Goal: Navigation & Orientation: Find specific page/section

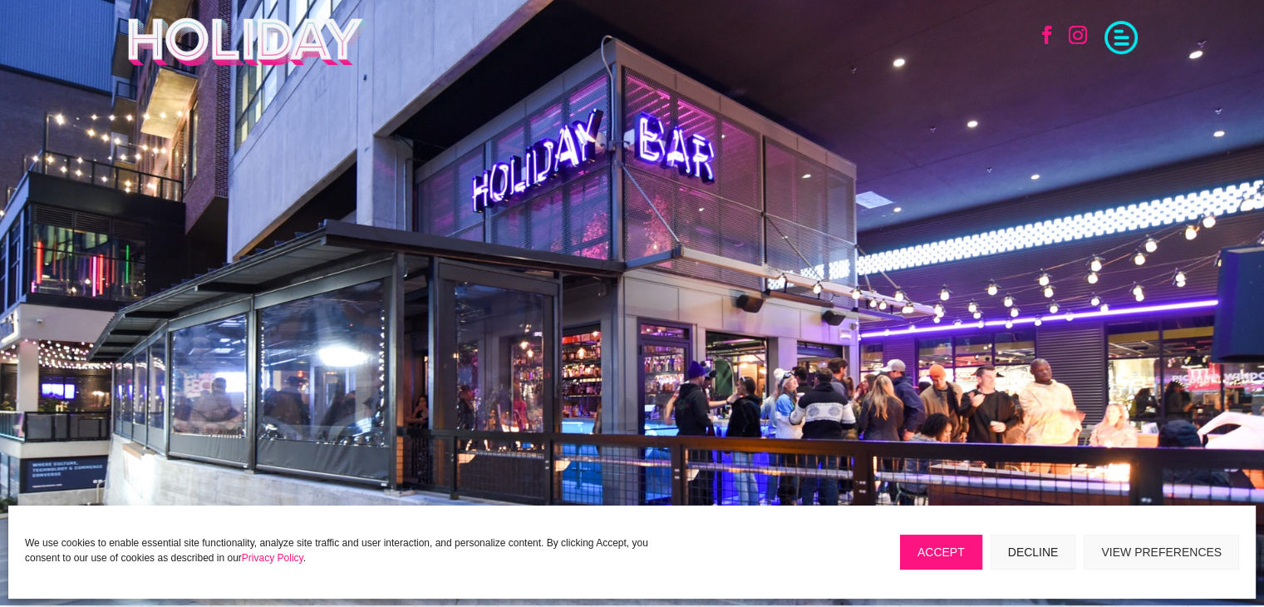
click at [1116, 36] on span at bounding box center [1121, 35] width 33 height 33
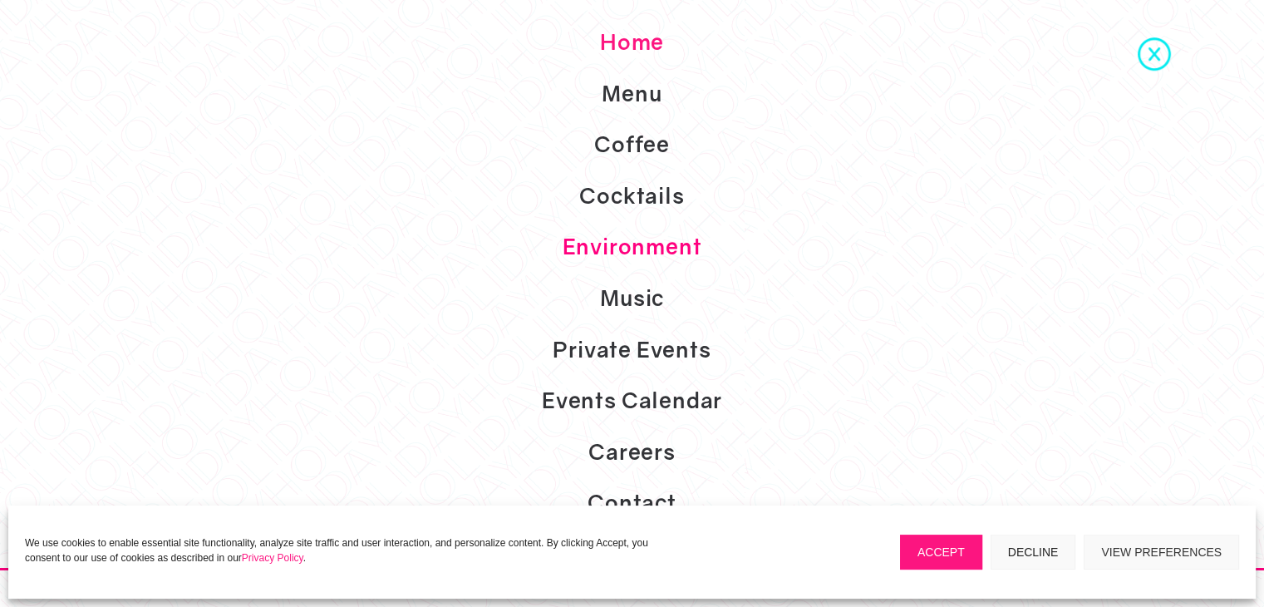
click at [652, 246] on link "Environment" at bounding box center [632, 247] width 1264 height 52
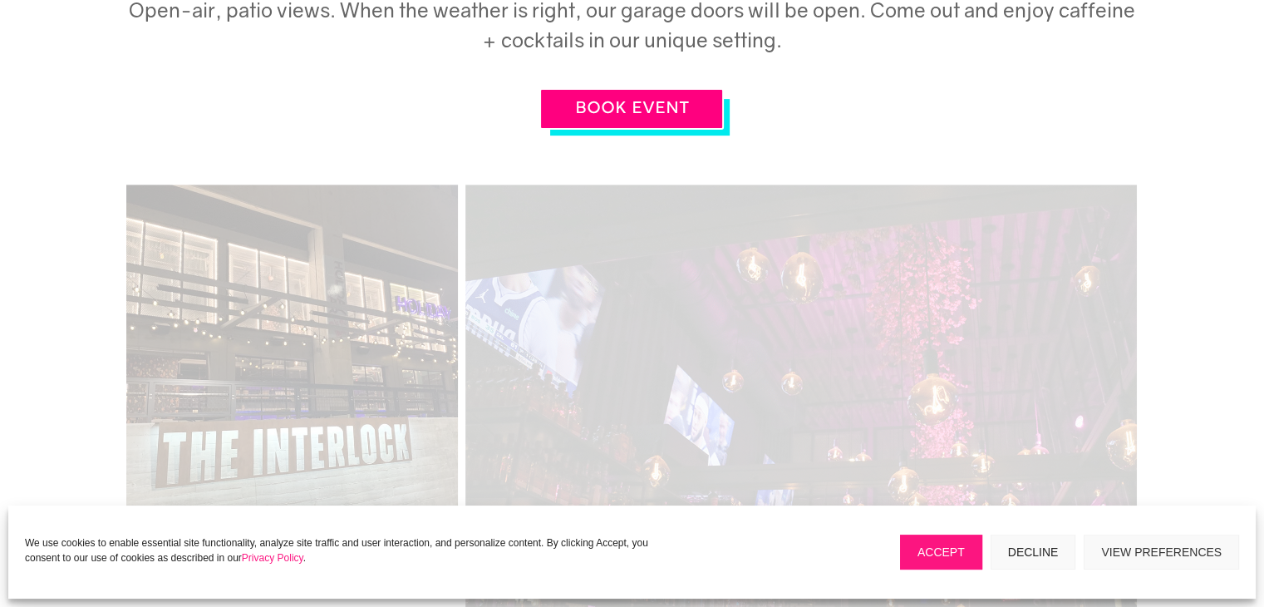
scroll to position [622, 0]
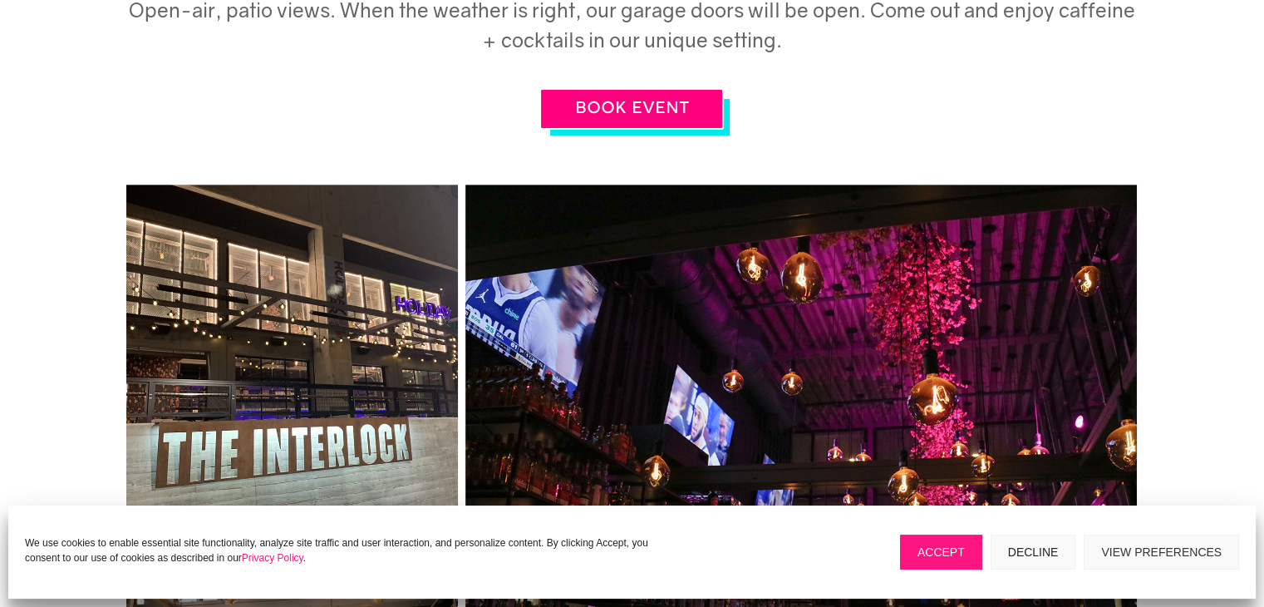
click at [1043, 541] on button "Decline" at bounding box center [1034, 551] width 86 height 35
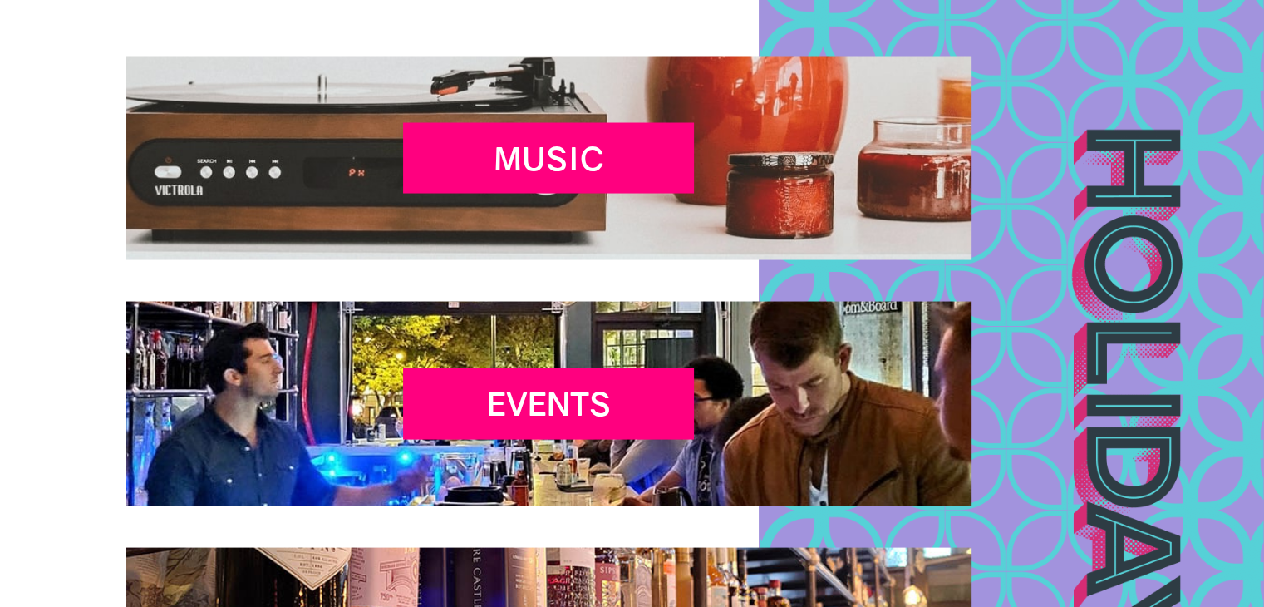
scroll to position [3214, 0]
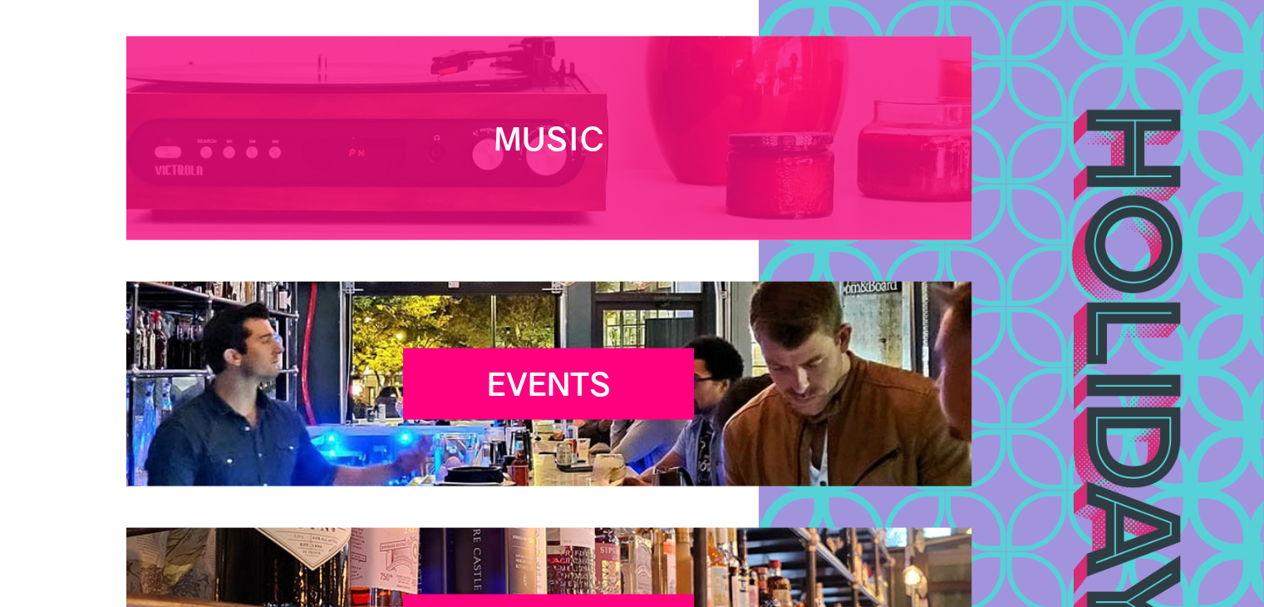
click at [563, 139] on h2 "Music" at bounding box center [548, 143] width 291 height 47
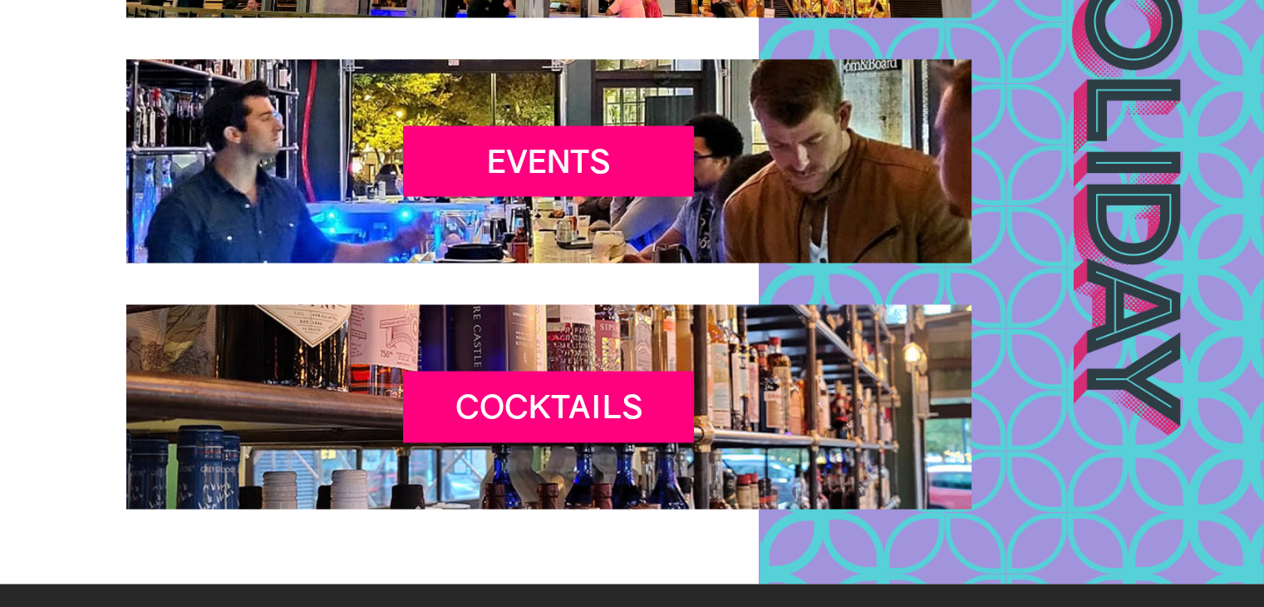
scroll to position [2442, 0]
